Goal: Information Seeking & Learning: Learn about a topic

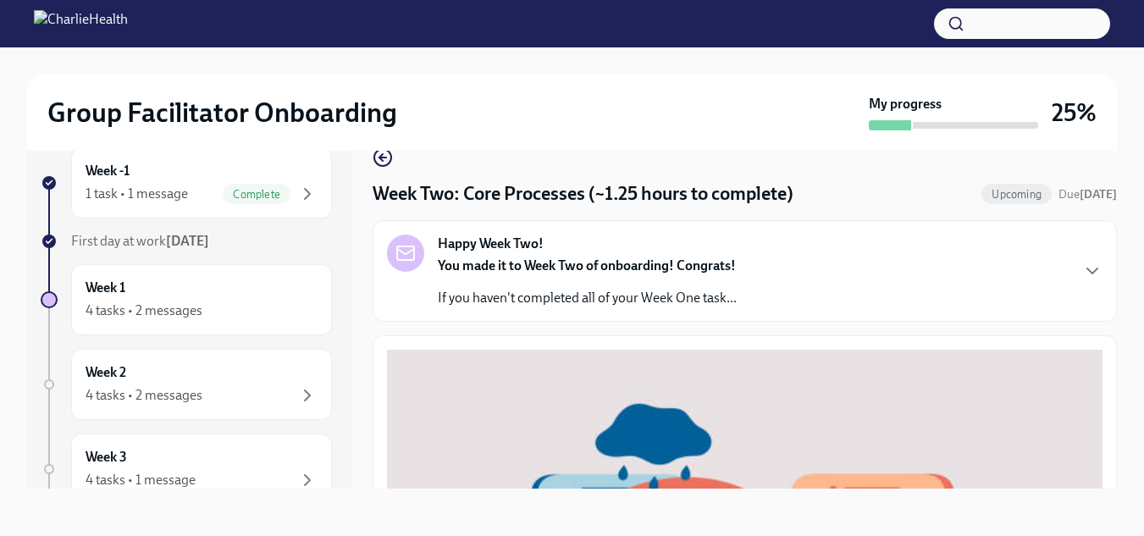
scroll to position [686, 0]
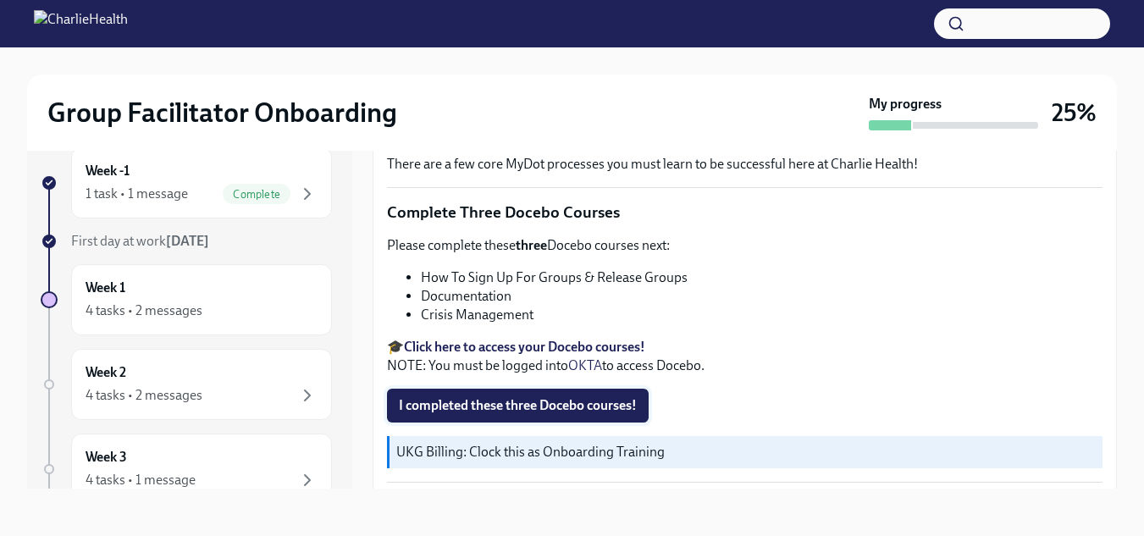
click at [618, 405] on span "I completed these three Docebo courses!" at bounding box center [518, 405] width 238 height 17
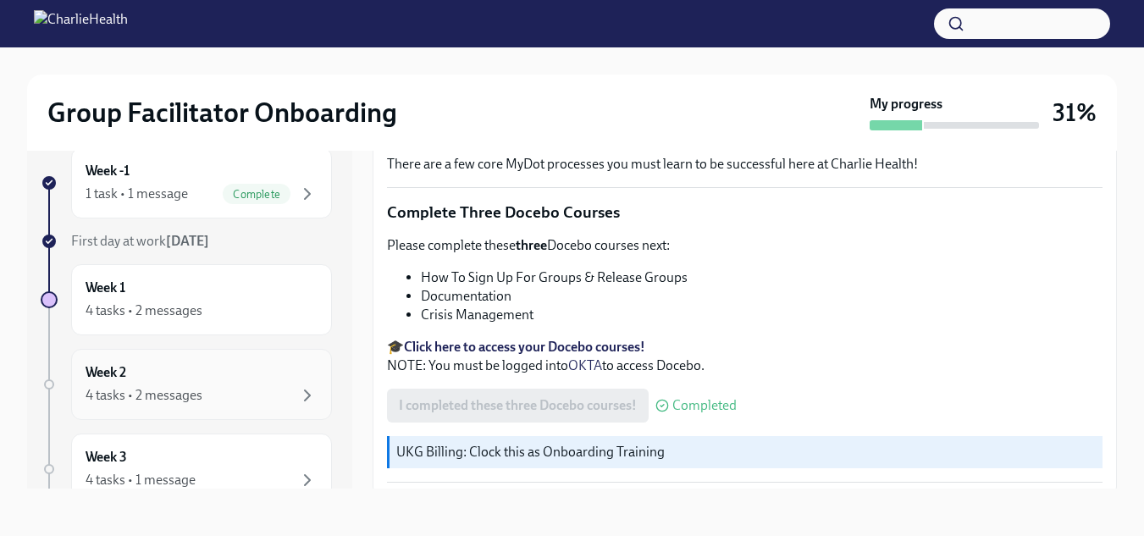
click at [183, 385] on div "4 tasks • 2 messages" at bounding box center [202, 395] width 232 height 20
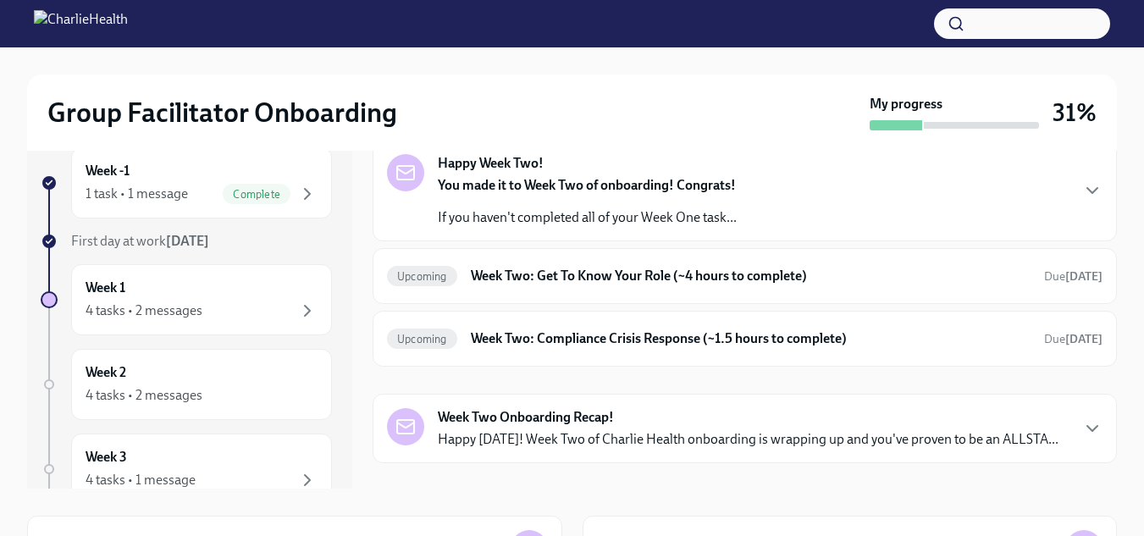
scroll to position [86, 0]
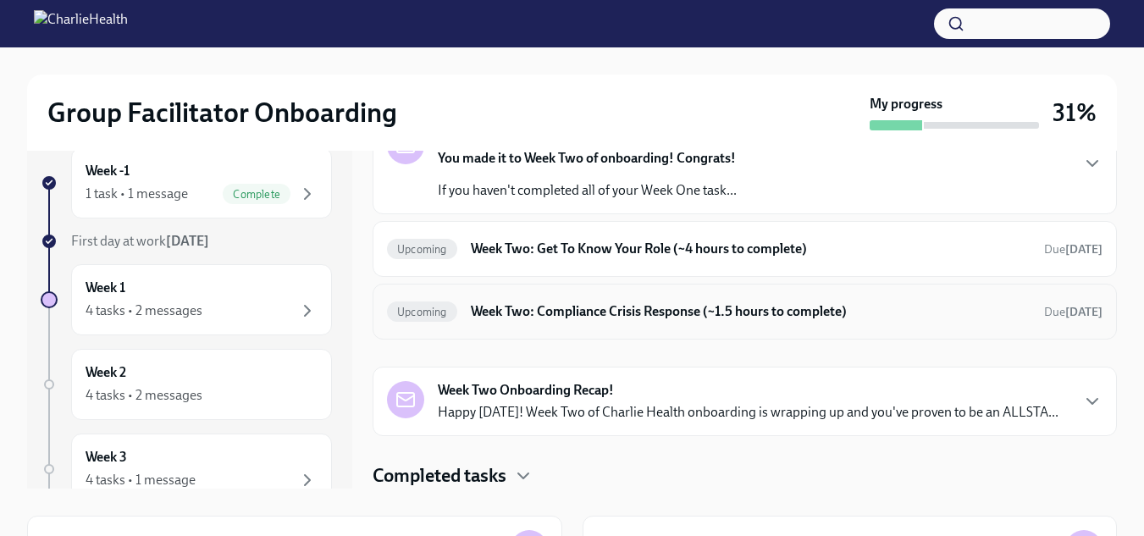
click at [976, 311] on h6 "Week Two: Compliance Crisis Response (~1.5 hours to complete)" at bounding box center [751, 311] width 560 height 19
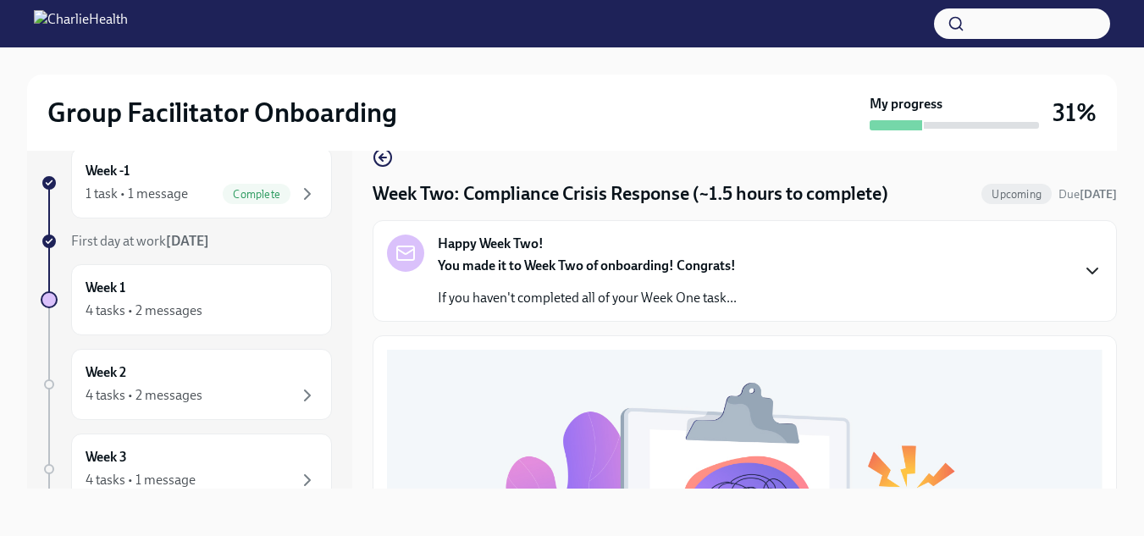
click at [1082, 266] on icon "button" at bounding box center [1092, 271] width 20 height 20
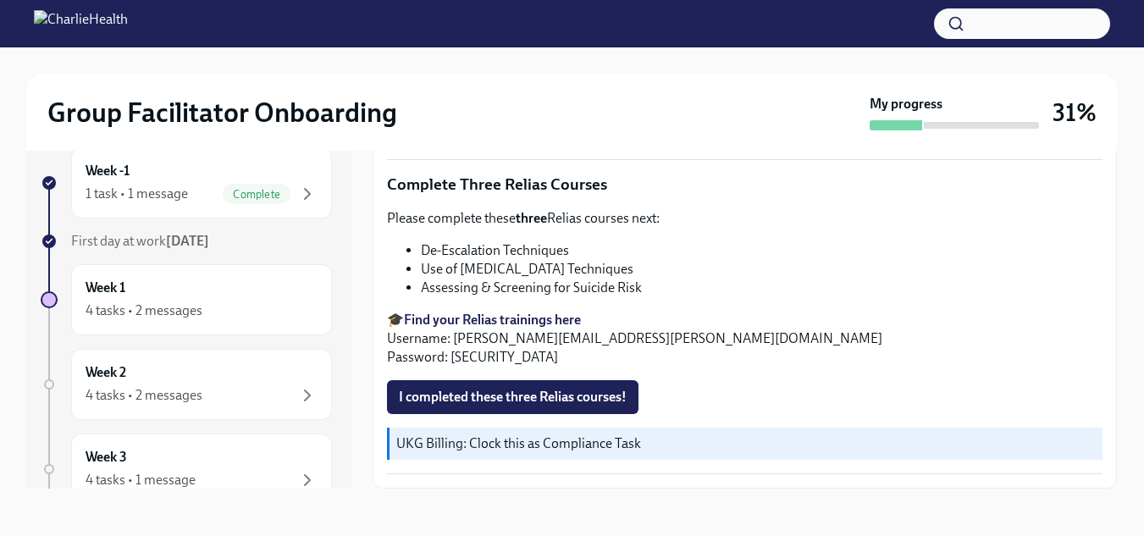
scroll to position [1265, 0]
click at [521, 319] on strong "Find your Relias trainings here" at bounding box center [492, 320] width 177 height 16
click at [494, 315] on strong "Find your Relias trainings here" at bounding box center [492, 320] width 177 height 16
click at [512, 319] on strong "Find your Relias trainings here" at bounding box center [492, 320] width 177 height 16
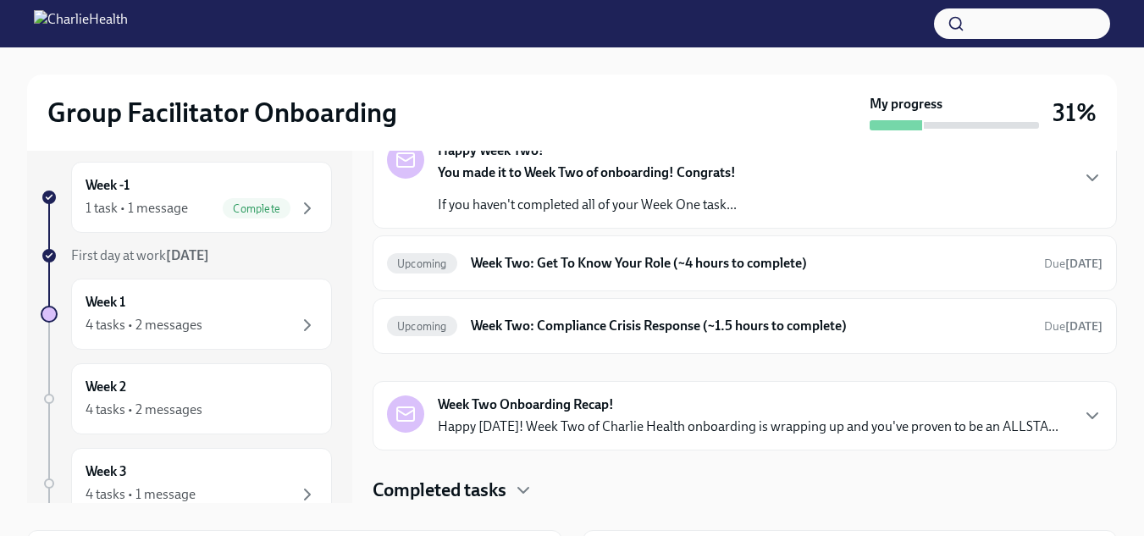
scroll to position [12, 0]
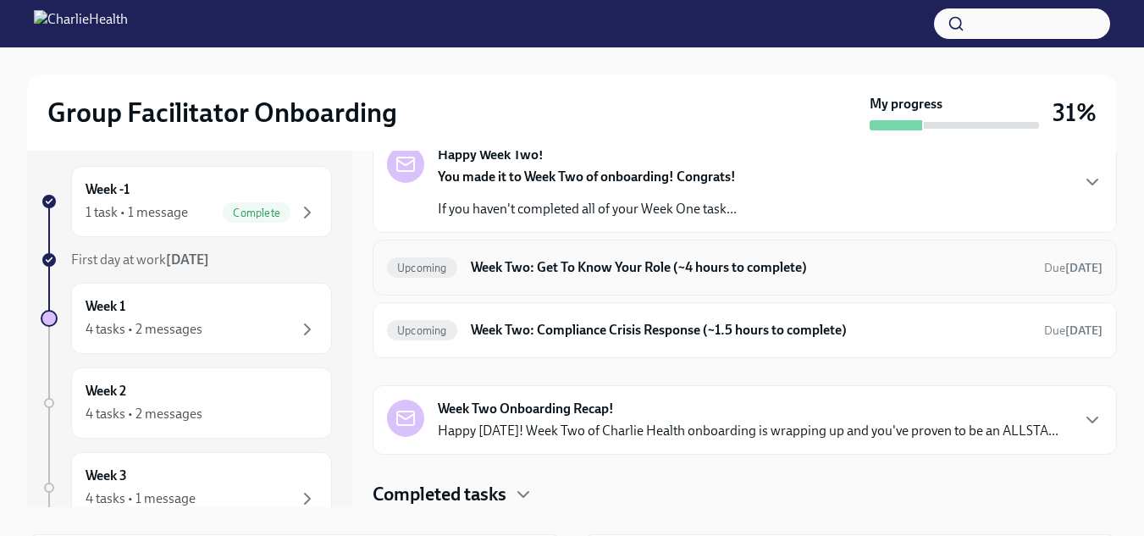
click at [1014, 278] on div "Upcoming Week Two: Get To Know Your Role (~4 hours to complete) Due in 10 days" at bounding box center [745, 267] width 716 height 27
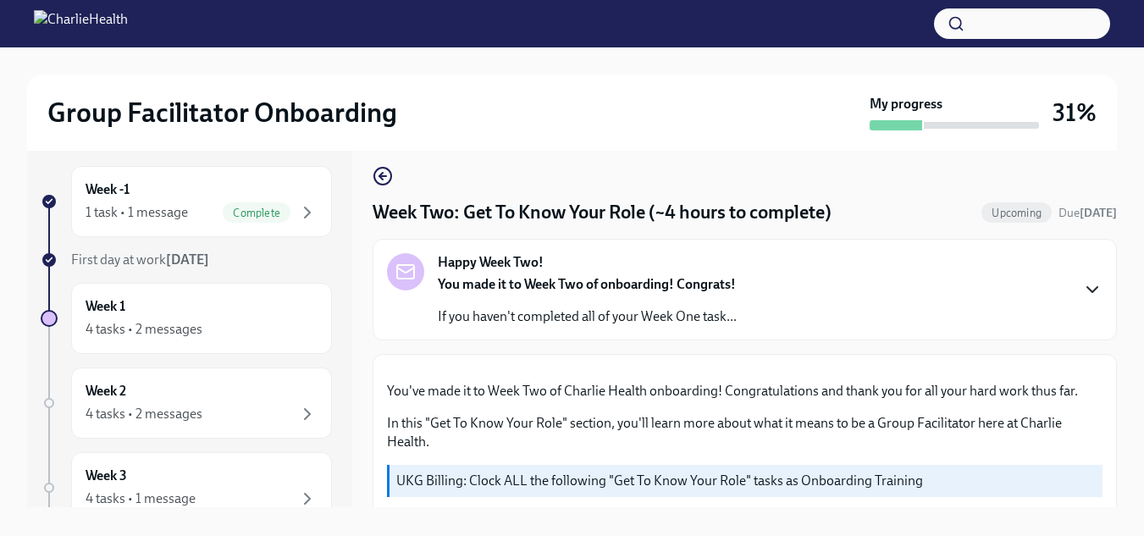
click at [1082, 294] on icon "button" at bounding box center [1092, 289] width 20 height 20
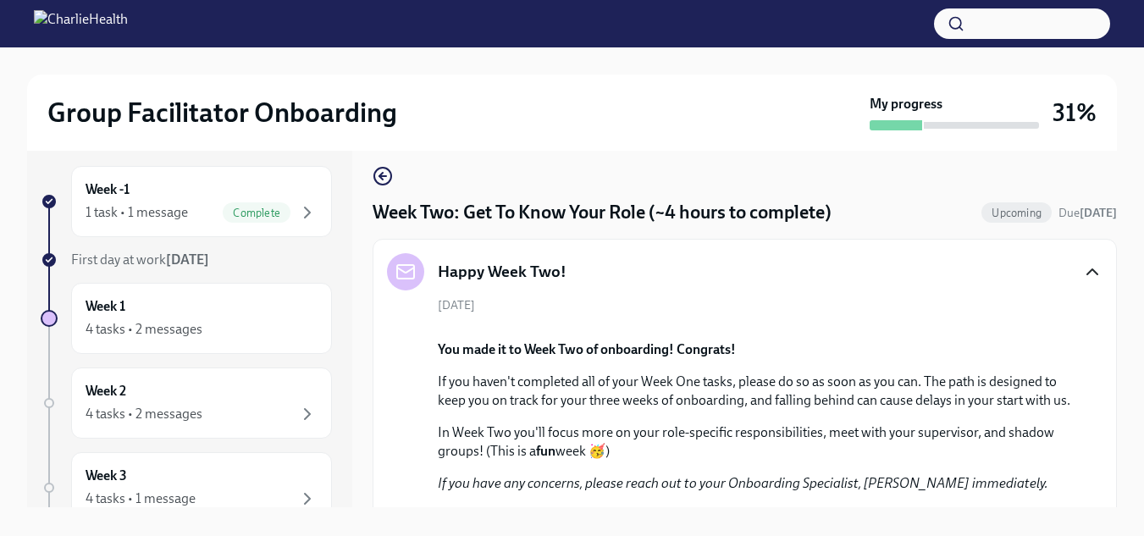
click at [1082, 276] on icon "button" at bounding box center [1092, 272] width 20 height 20
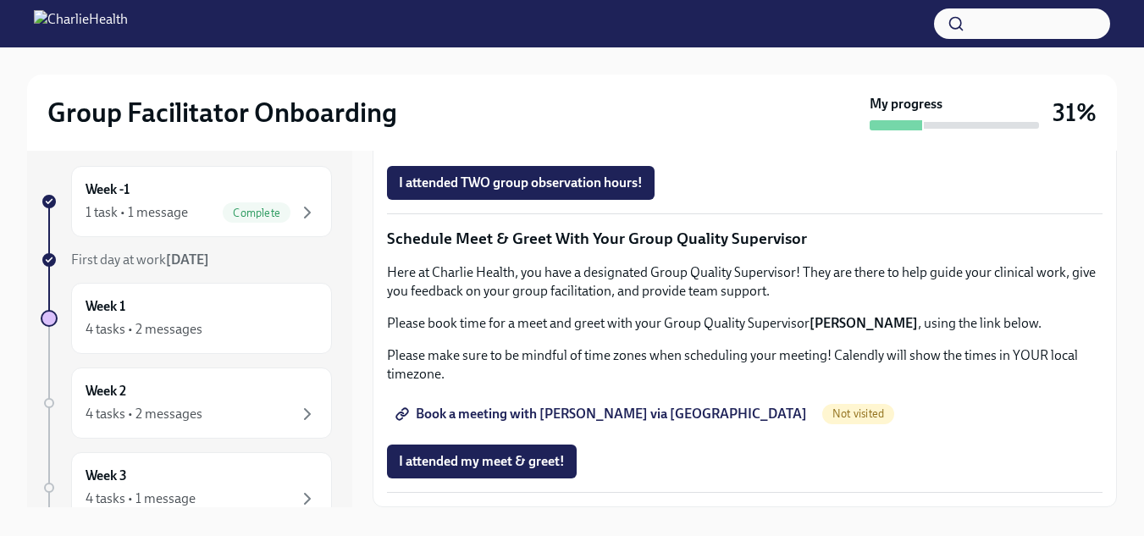
scroll to position [1666, 0]
